Goal: Transaction & Acquisition: Purchase product/service

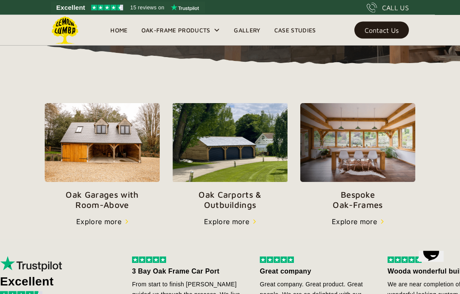
scroll to position [253, 0]
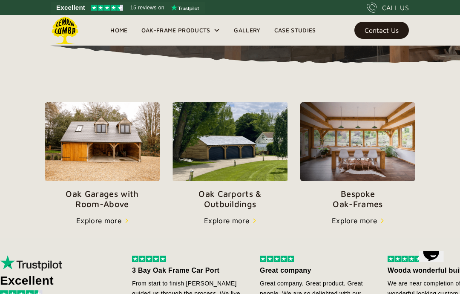
click at [245, 205] on p "Oak Carports & Outbuildings" at bounding box center [230, 199] width 115 height 20
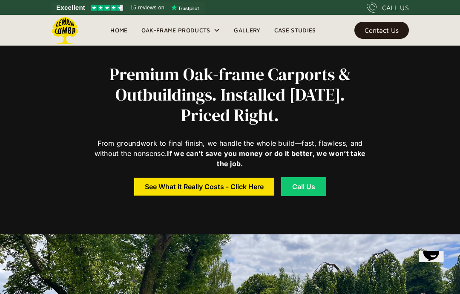
scroll to position [254, 0]
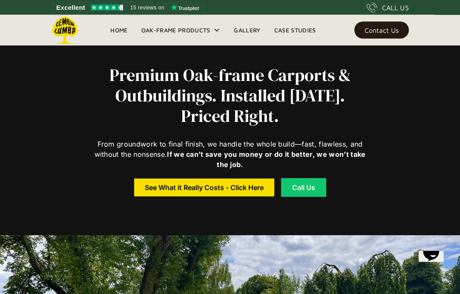
click at [214, 33] on icon at bounding box center [217, 30] width 7 height 7
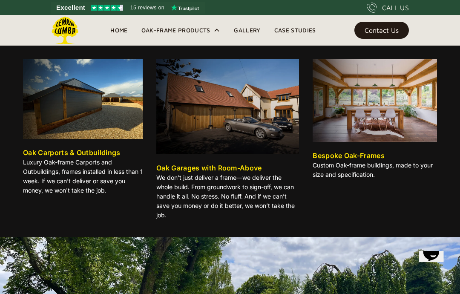
click at [102, 155] on div "Oak Carports & Outbuildings" at bounding box center [72, 152] width 98 height 10
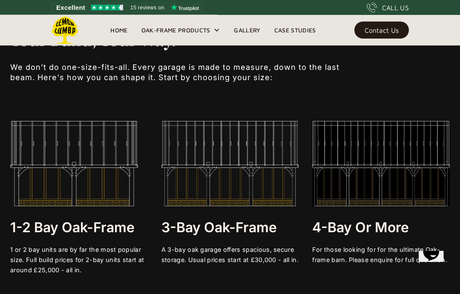
scroll to position [1470, 0]
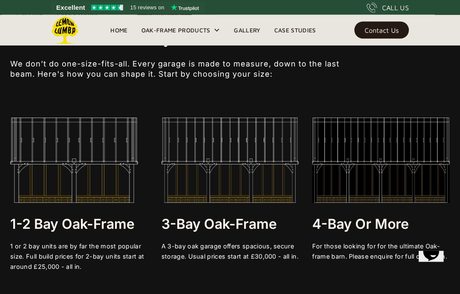
click at [127, 226] on h3 "1-2 bay Oak-frame" at bounding box center [79, 224] width 138 height 17
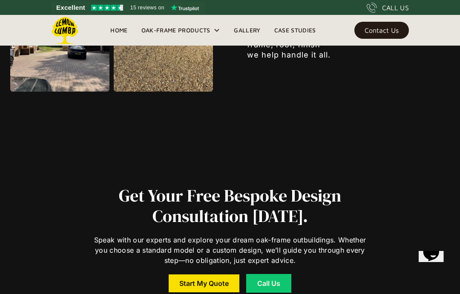
scroll to position [1119, 0]
